Goal: Information Seeking & Learning: Learn about a topic

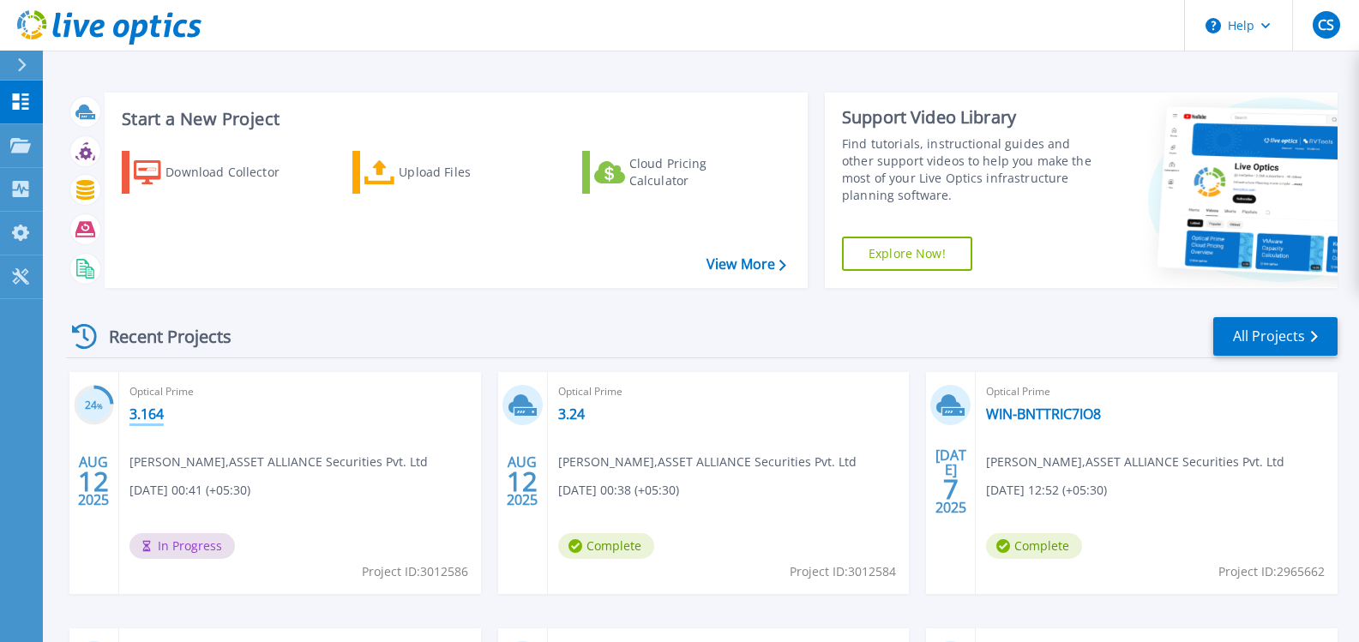
click at [147, 415] on link "3.164" at bounding box center [146, 414] width 34 height 17
click at [144, 414] on link "3.164" at bounding box center [146, 414] width 34 height 17
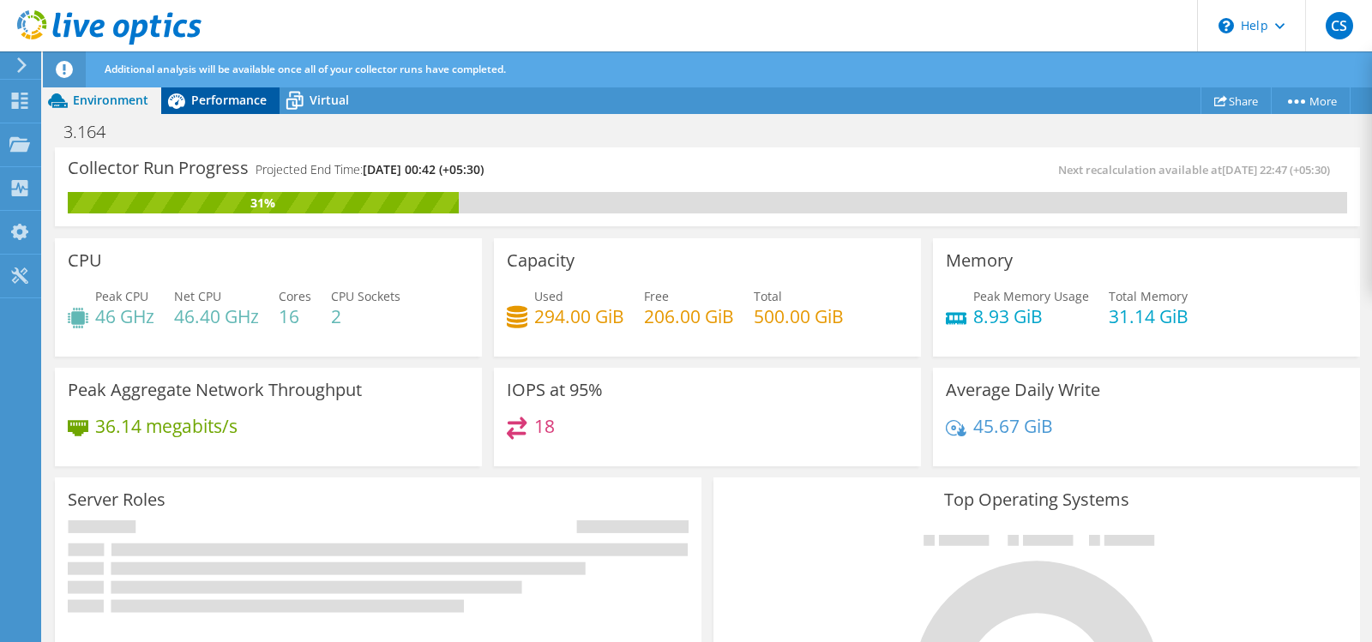
click at [237, 99] on span "Performance" at bounding box center [228, 100] width 75 height 16
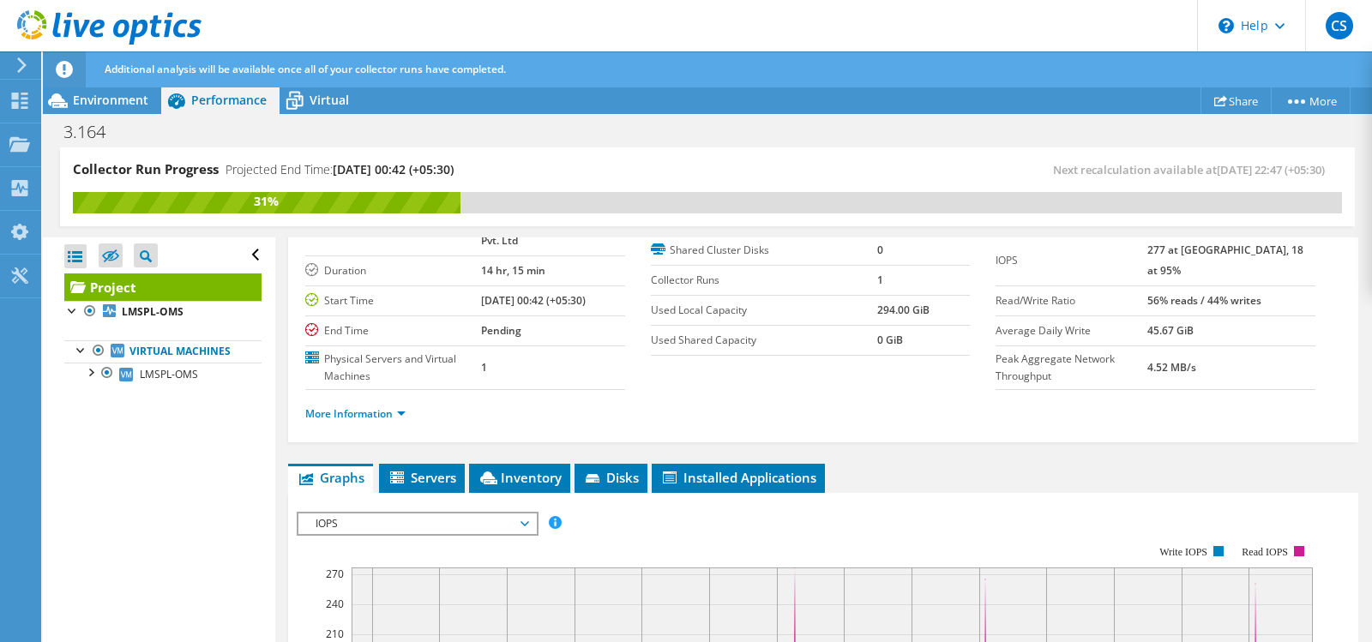
scroll to position [257, 0]
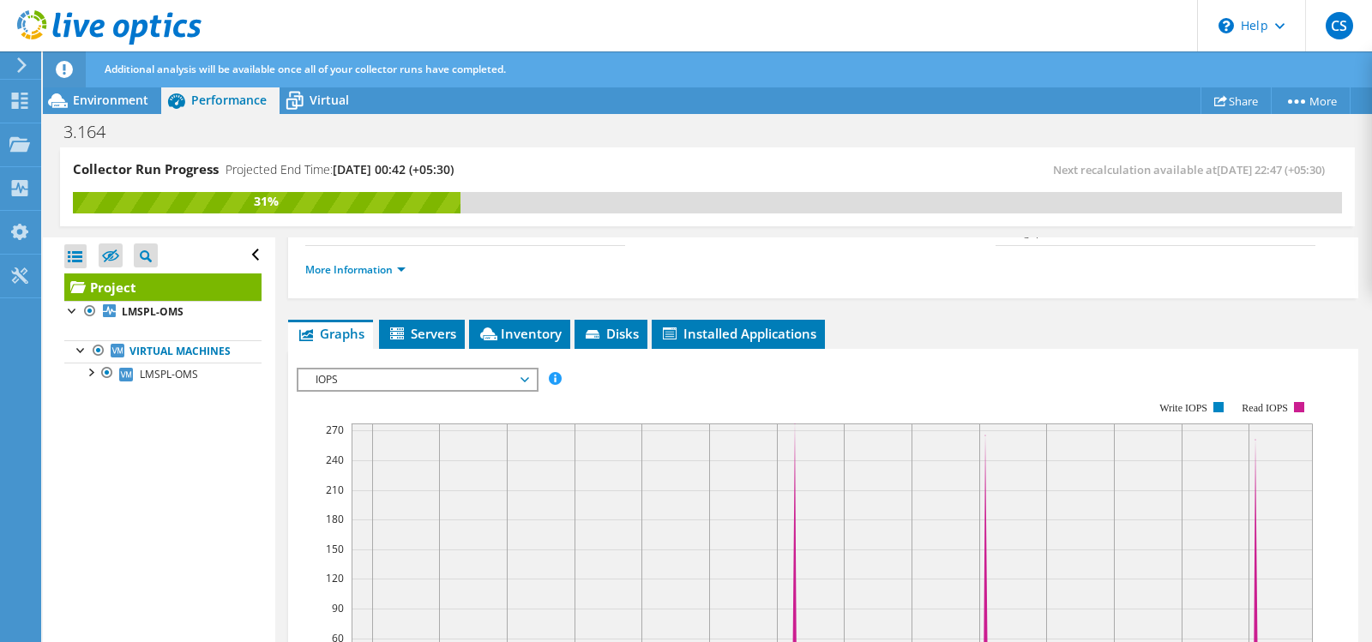
click at [427, 378] on span "IOPS" at bounding box center [417, 380] width 220 height 21
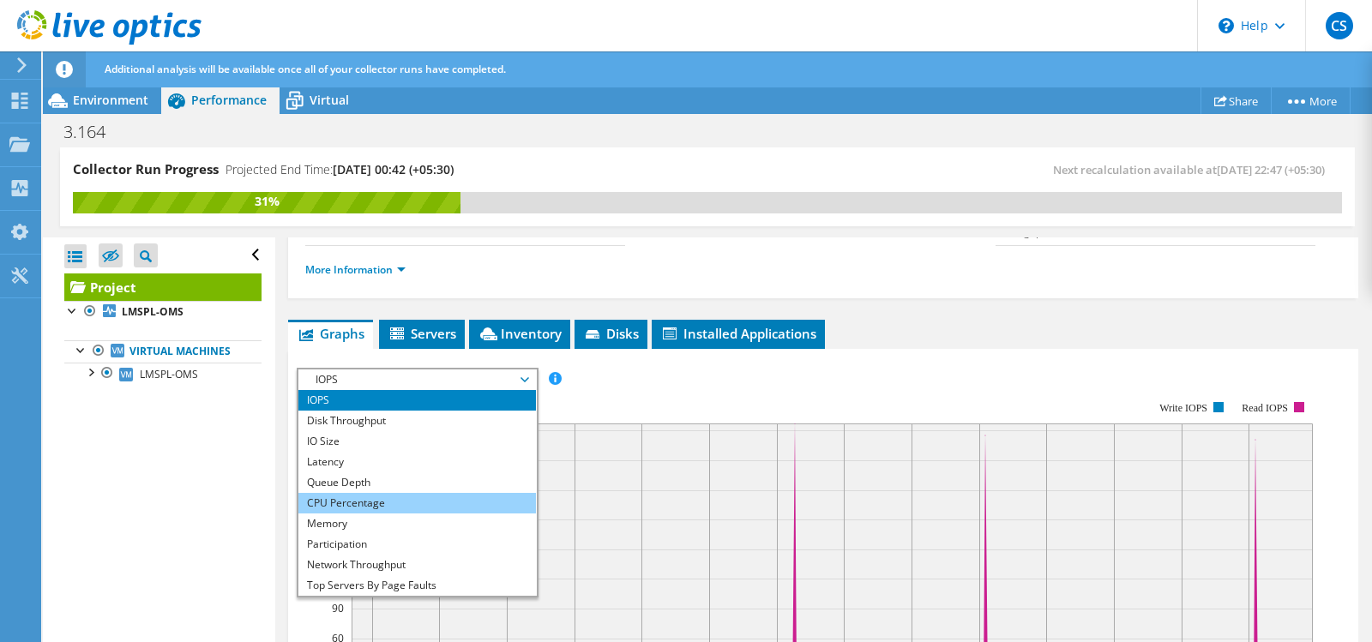
click at [367, 508] on li "CPU Percentage" at bounding box center [417, 503] width 238 height 21
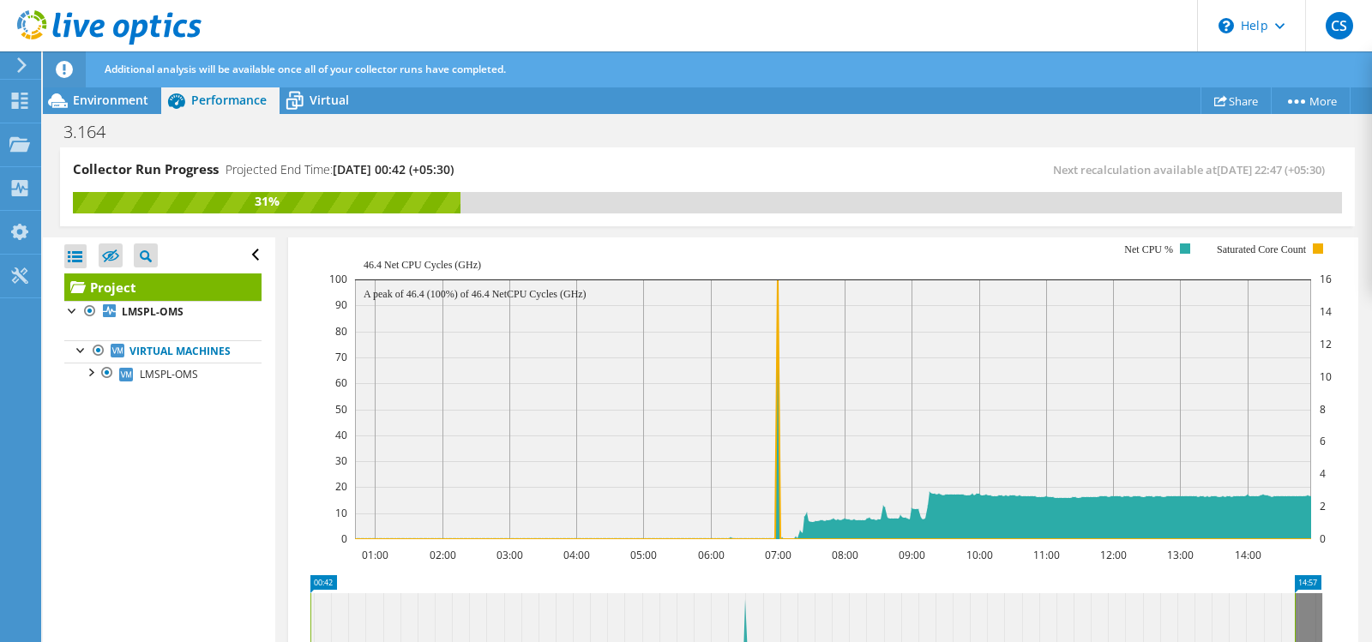
scroll to position [545, 0]
